Goal: Task Accomplishment & Management: Manage account settings

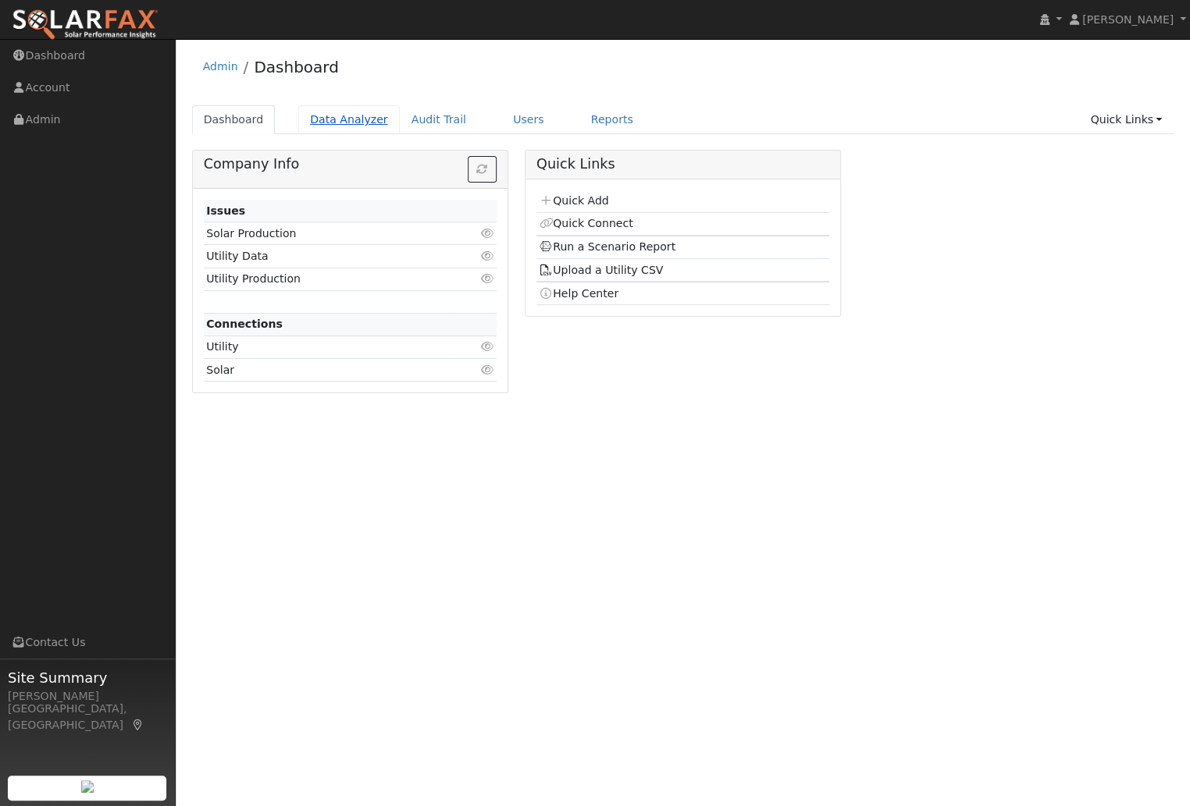
click at [335, 120] on link "Data Analyzer" at bounding box center [348, 119] width 101 height 29
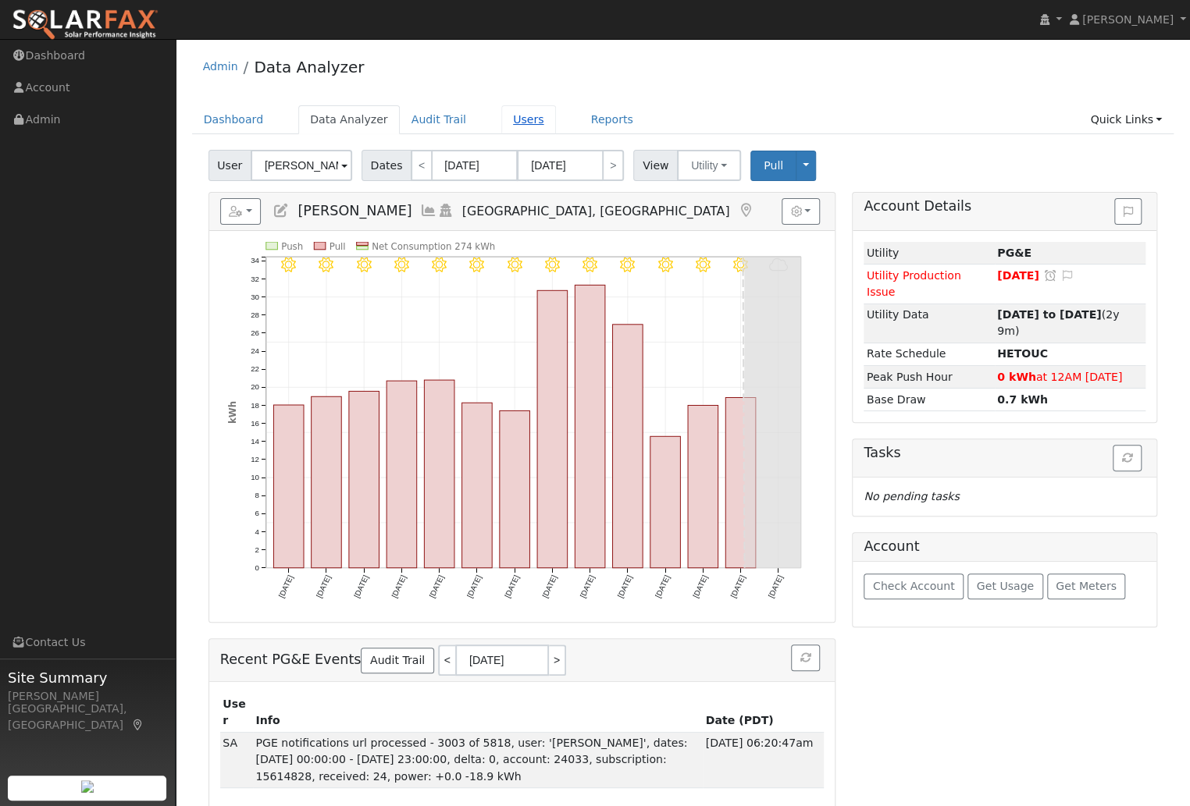
click at [513, 119] on link "Users" at bounding box center [528, 119] width 55 height 29
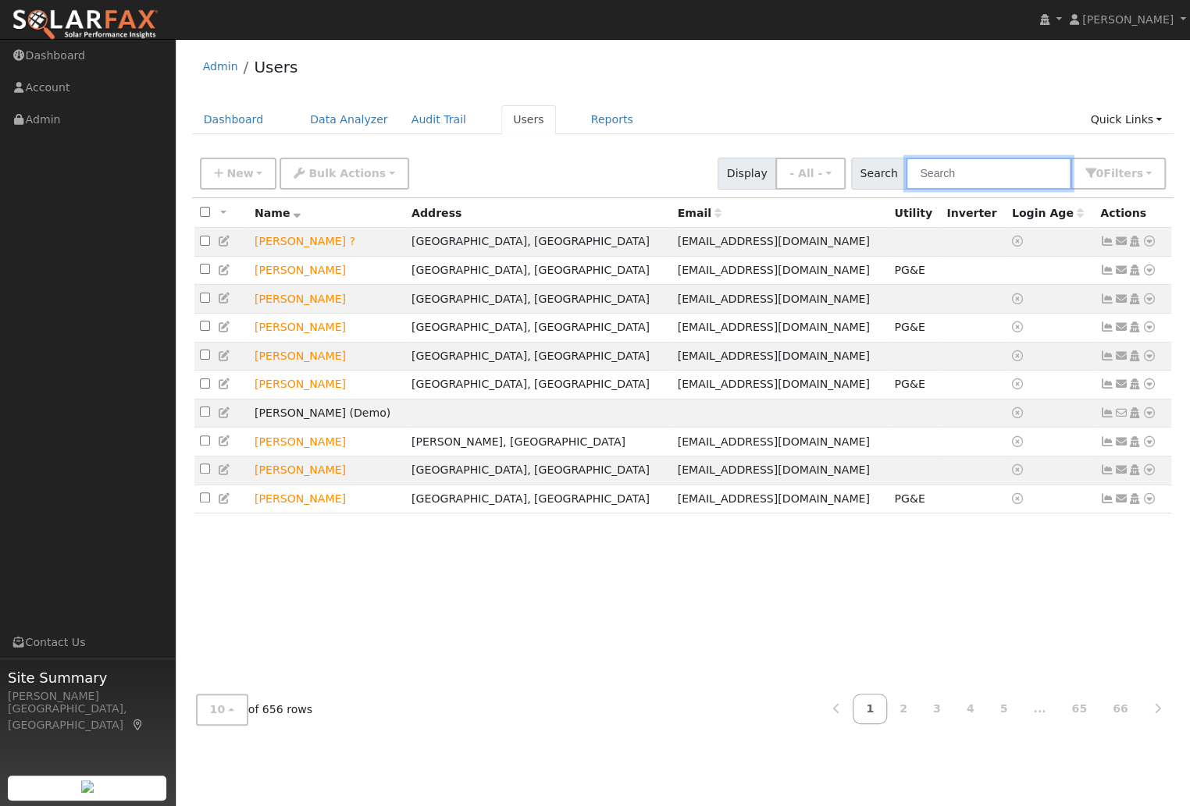
click at [999, 173] on input "text" at bounding box center [987, 174] width 165 height 32
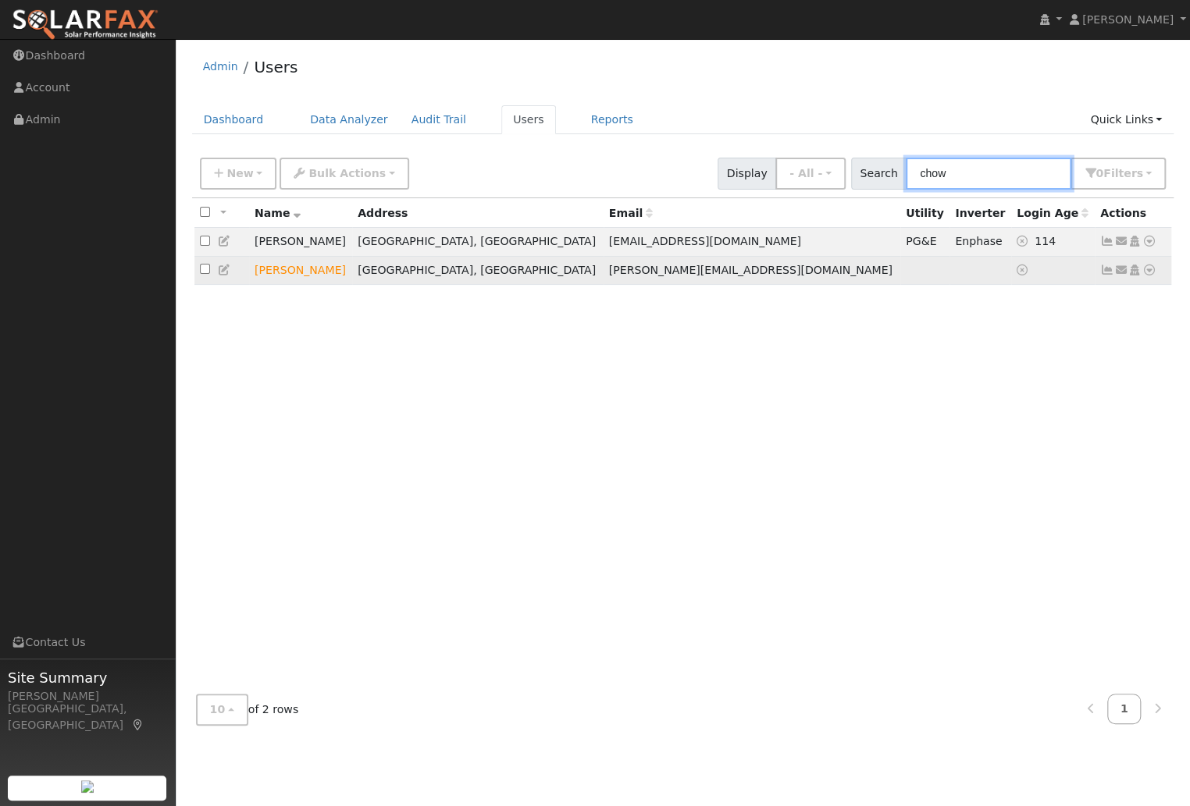
type input "chow"
click at [294, 269] on td "John Chowanec" at bounding box center [300, 270] width 103 height 29
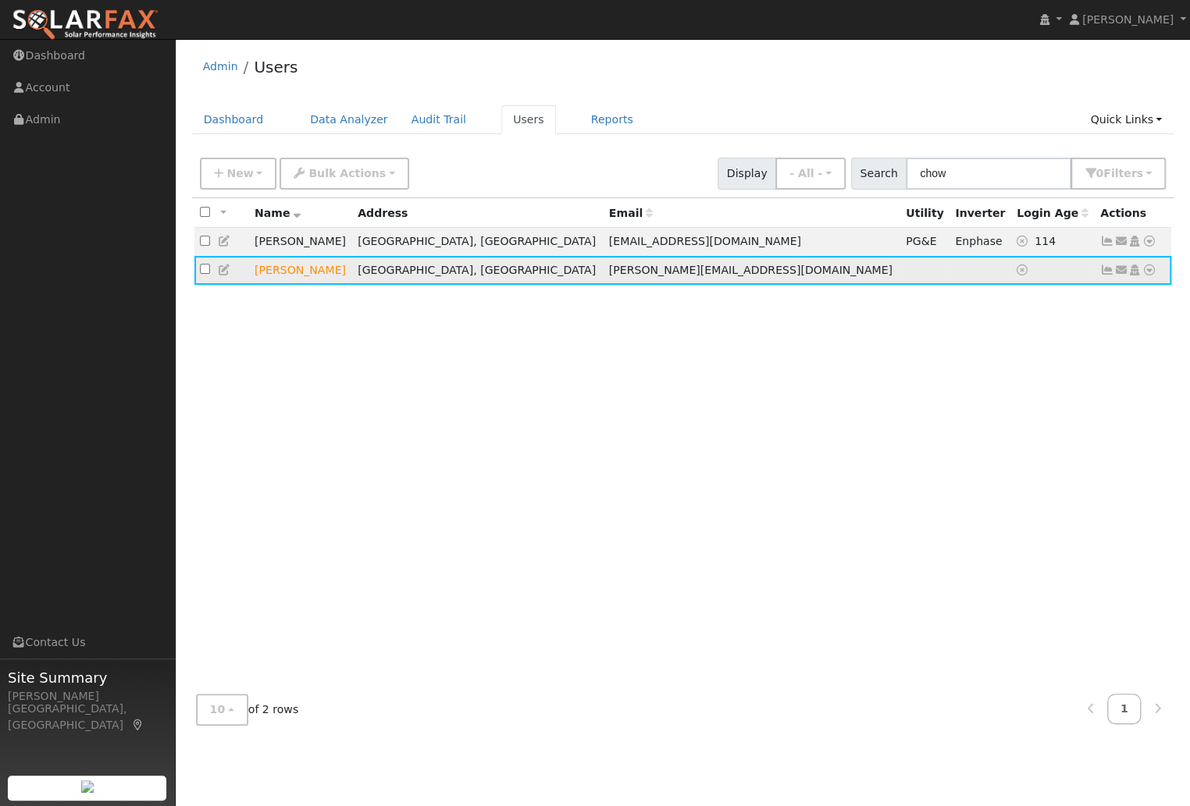
click at [226, 275] on icon at bounding box center [225, 270] width 14 height 11
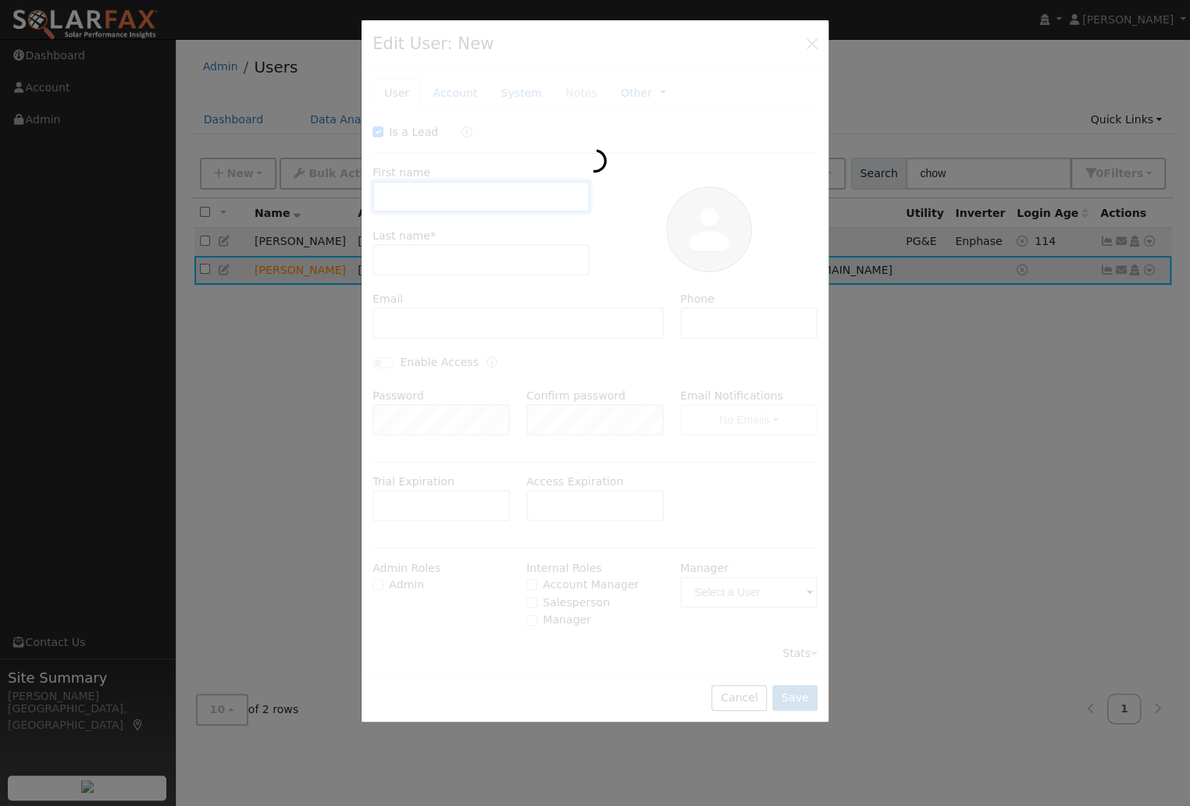
checkbox input "true"
type input "John"
type input "Chowanec"
type input "chowanec@protonmail.com"
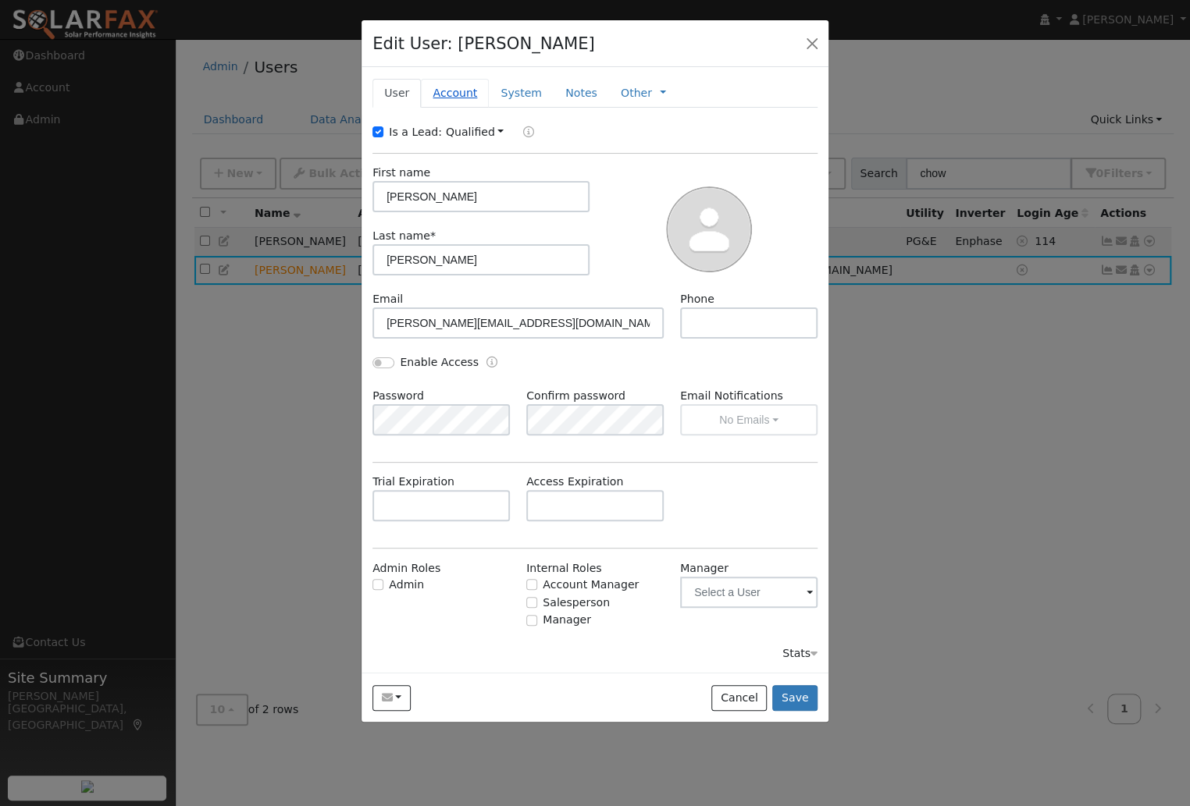
click at [450, 92] on link "Account" at bounding box center [455, 93] width 68 height 29
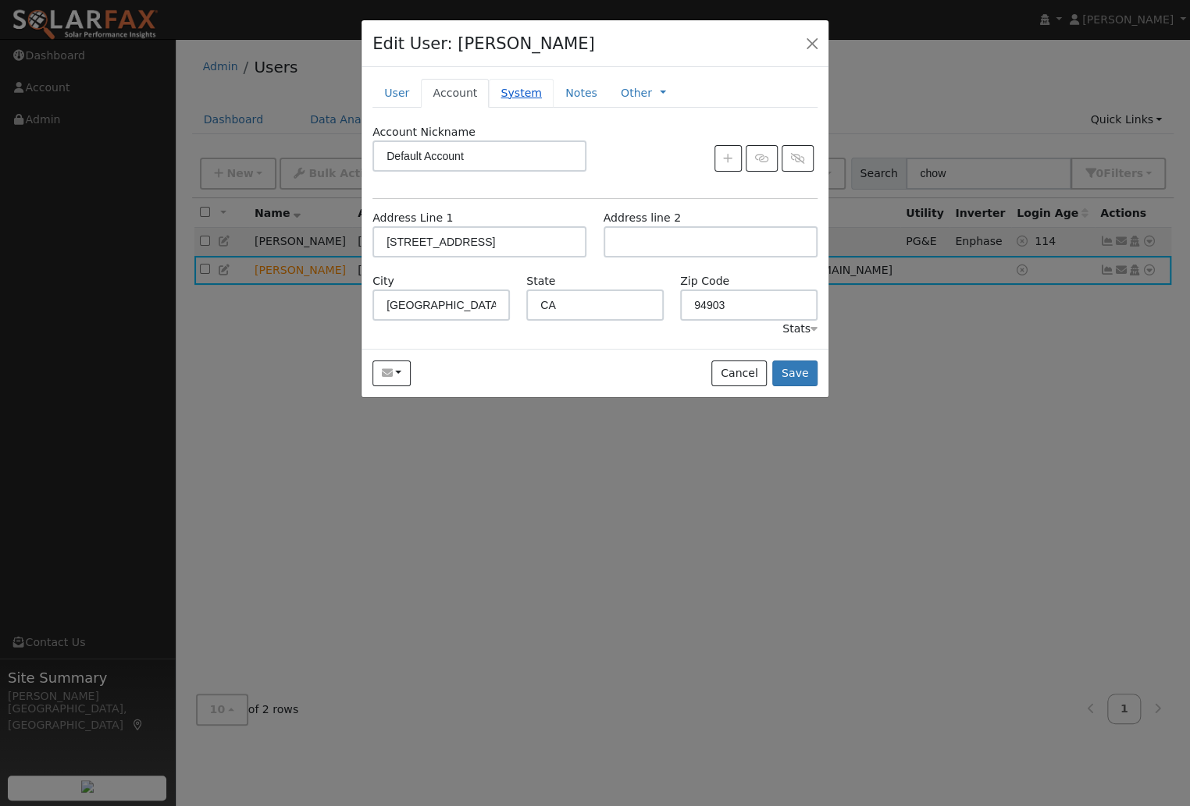
click at [515, 93] on link "System" at bounding box center [521, 93] width 65 height 29
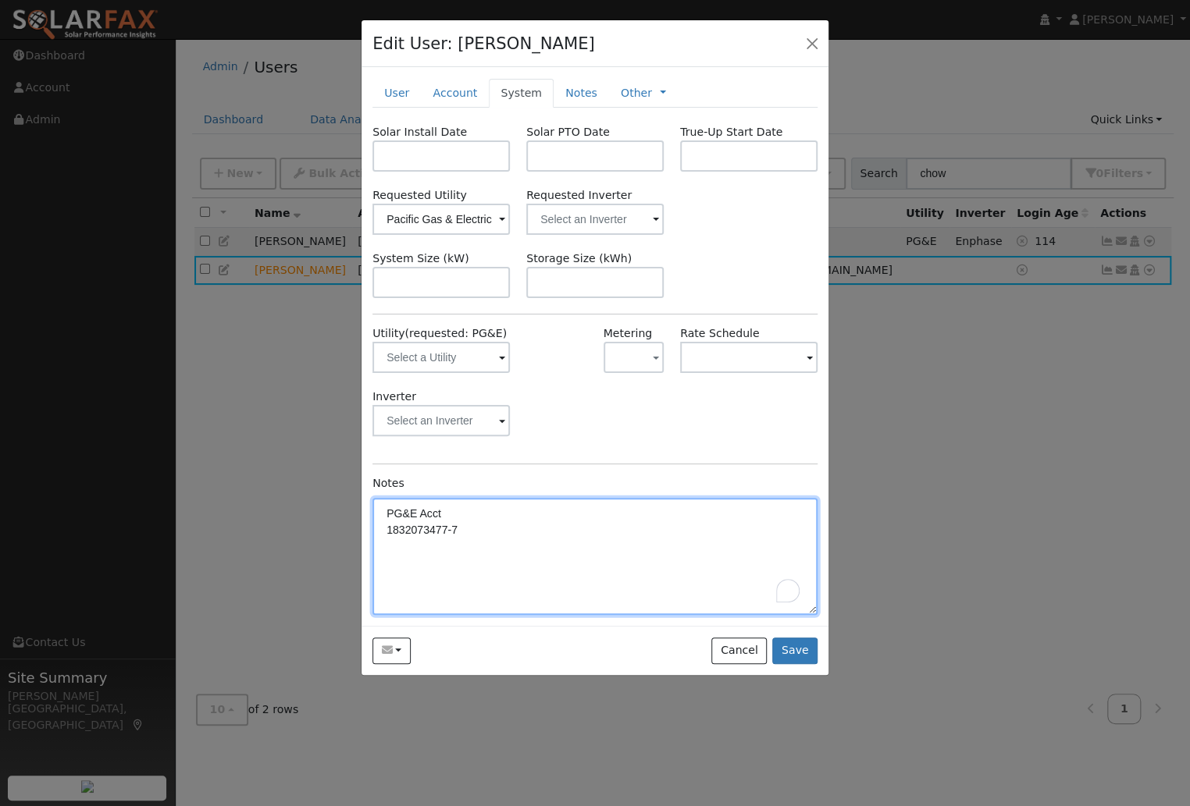
drag, startPoint x: 463, startPoint y: 531, endPoint x: 378, endPoint y: 525, distance: 85.3
click at [378, 525] on textarea "PG&E Acct 1832073477-7" at bounding box center [594, 556] width 445 height 117
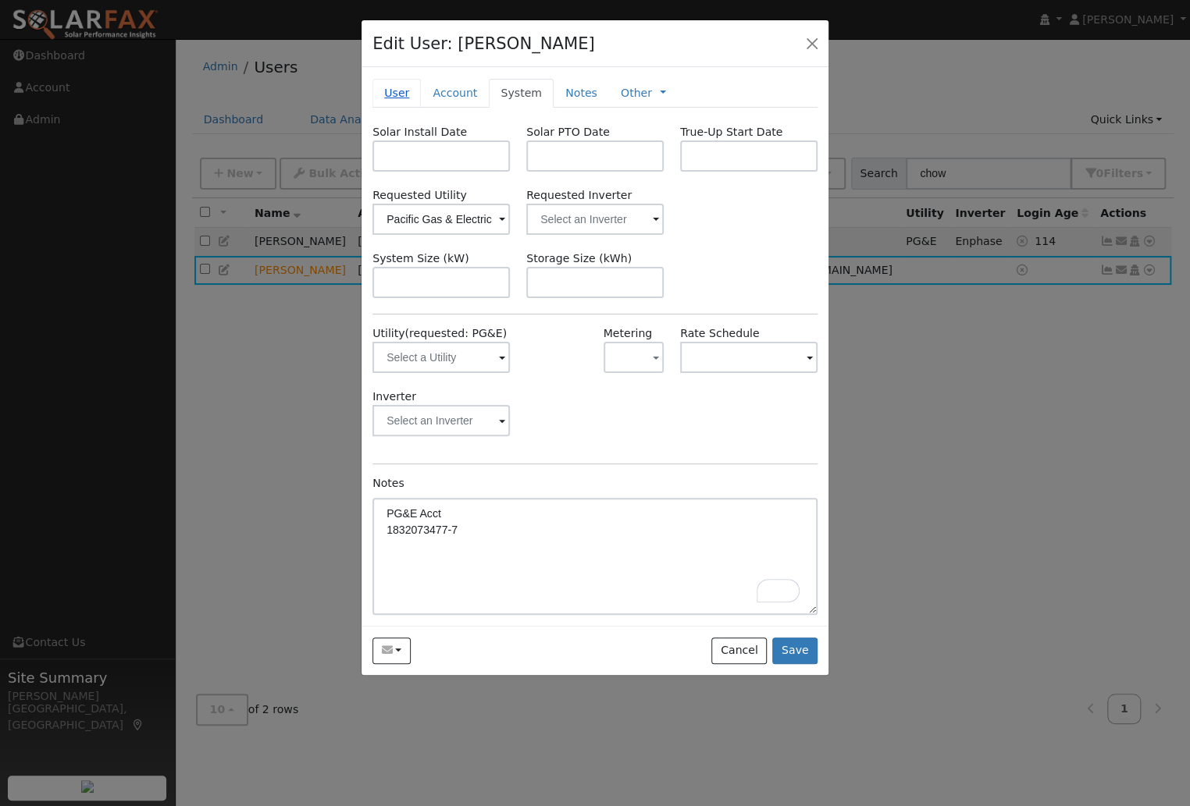
click at [395, 91] on link "User" at bounding box center [396, 93] width 48 height 29
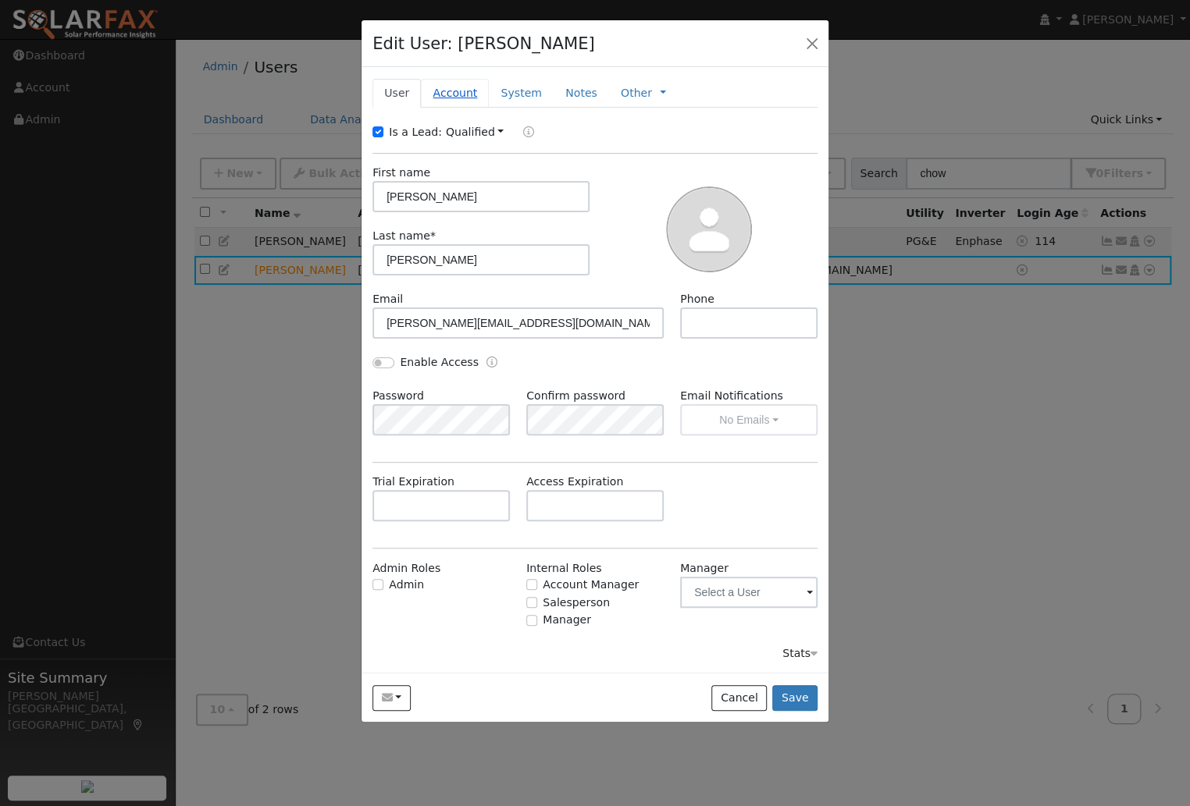
click at [431, 91] on link "Account" at bounding box center [455, 93] width 68 height 29
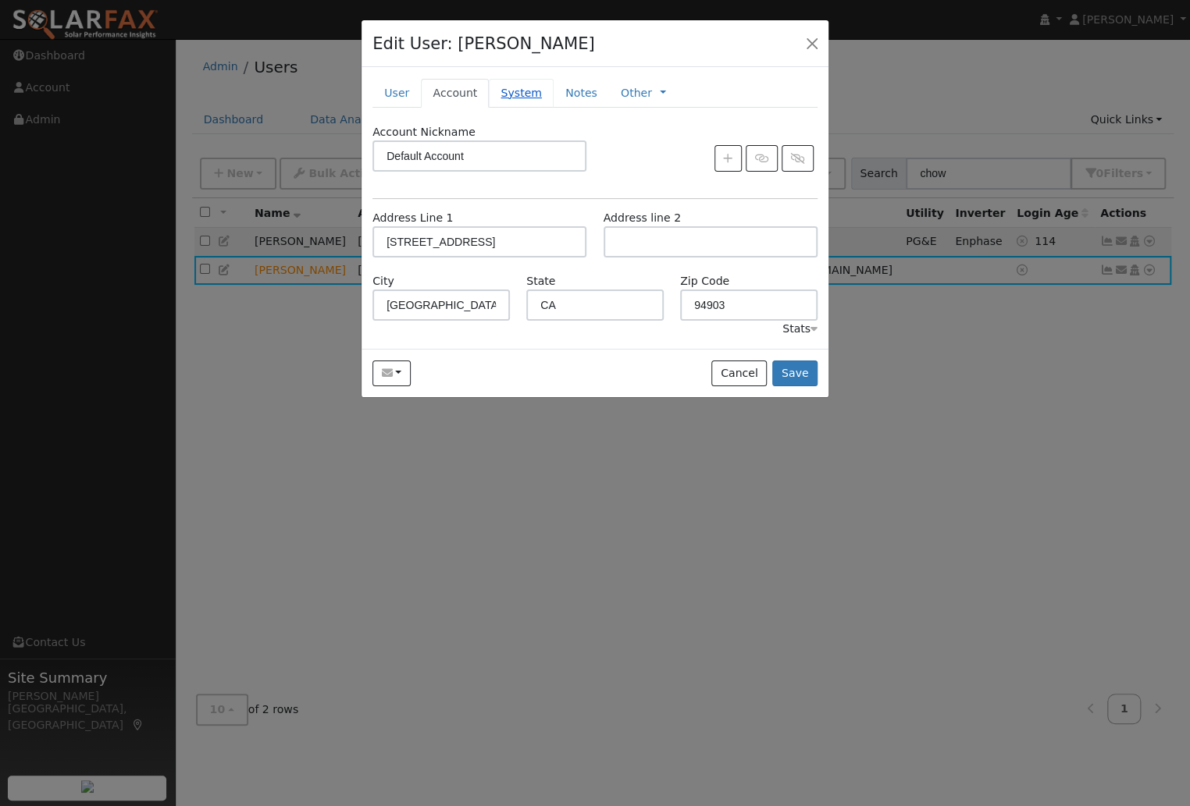
click at [519, 90] on link "System" at bounding box center [521, 93] width 65 height 29
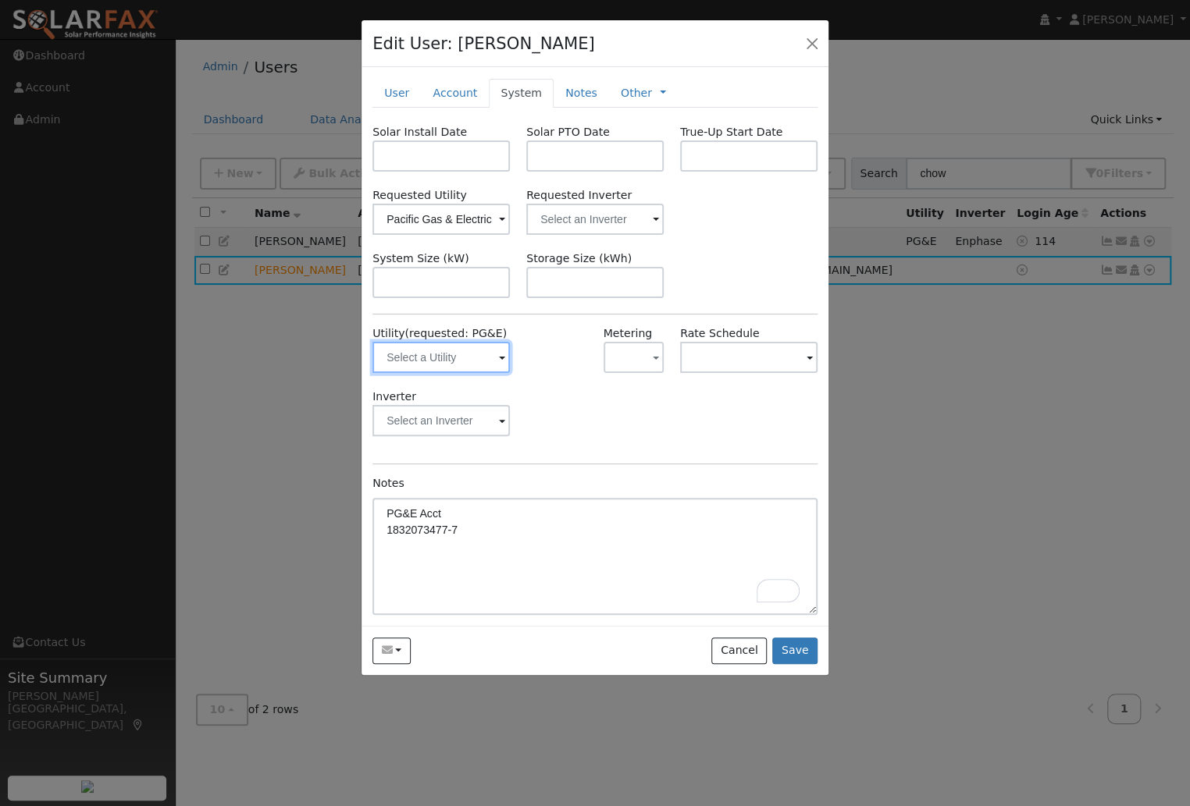
click at [459, 368] on input "text" at bounding box center [440, 357] width 137 height 31
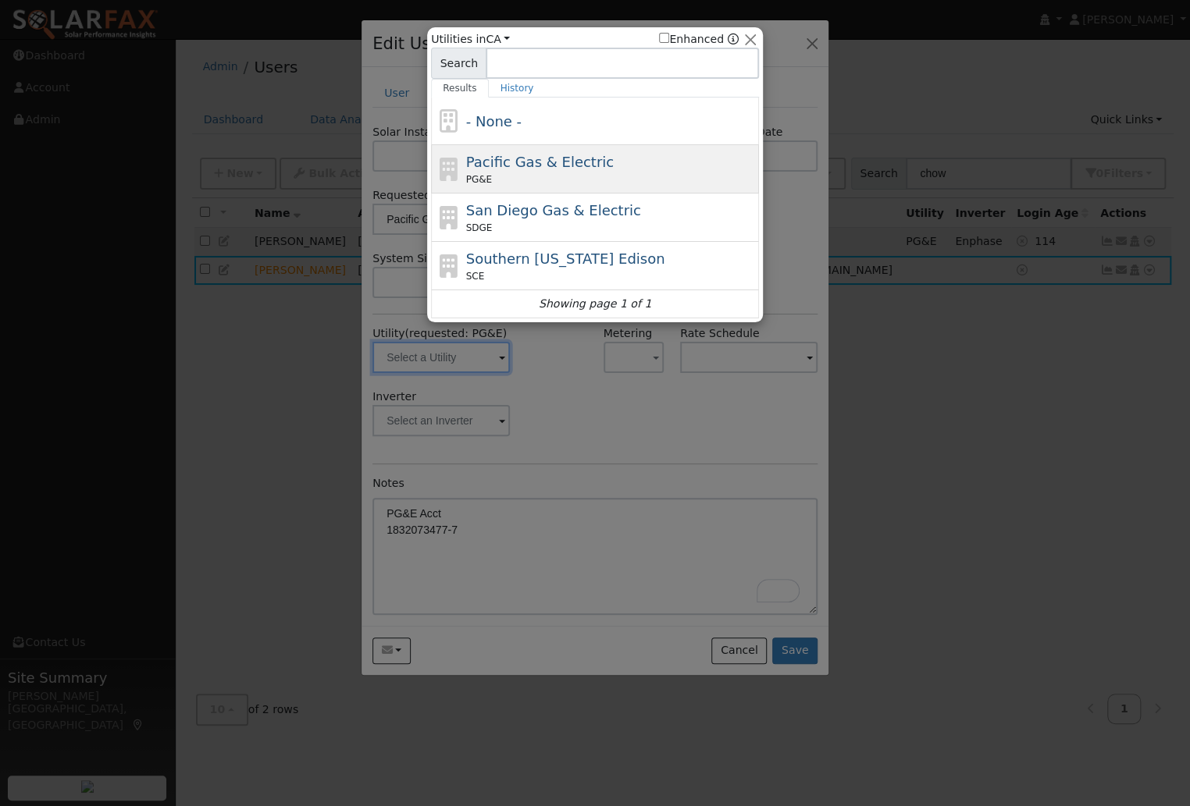
click at [518, 180] on div "PG&E" at bounding box center [611, 180] width 290 height 14
type input "PG&E"
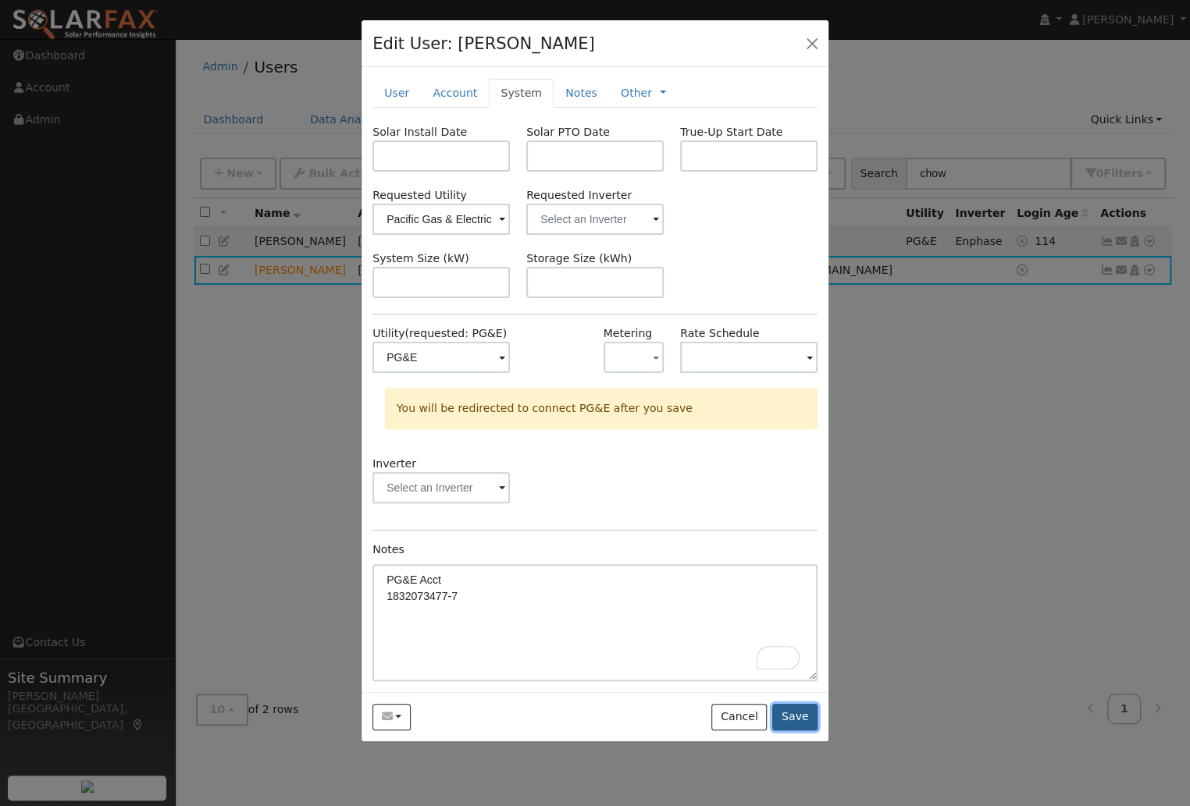
click at [802, 714] on button "Save" at bounding box center [794, 717] width 45 height 27
